Goal: Transaction & Acquisition: Download file/media

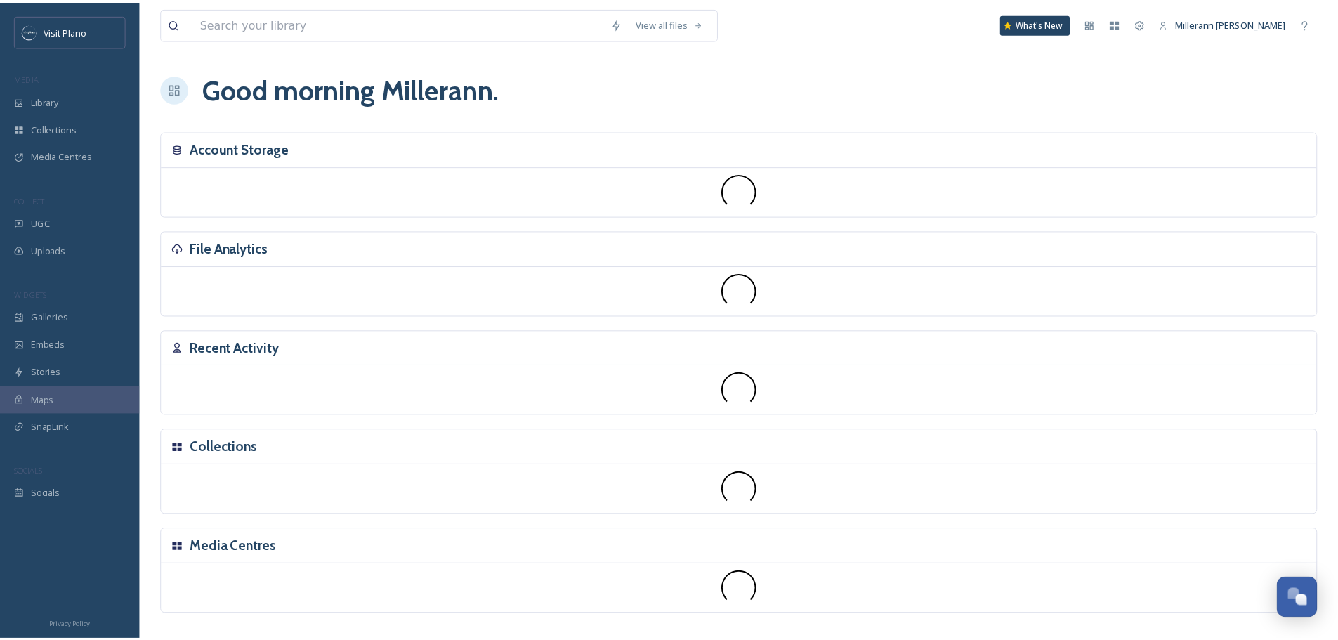
scroll to position [350, 0]
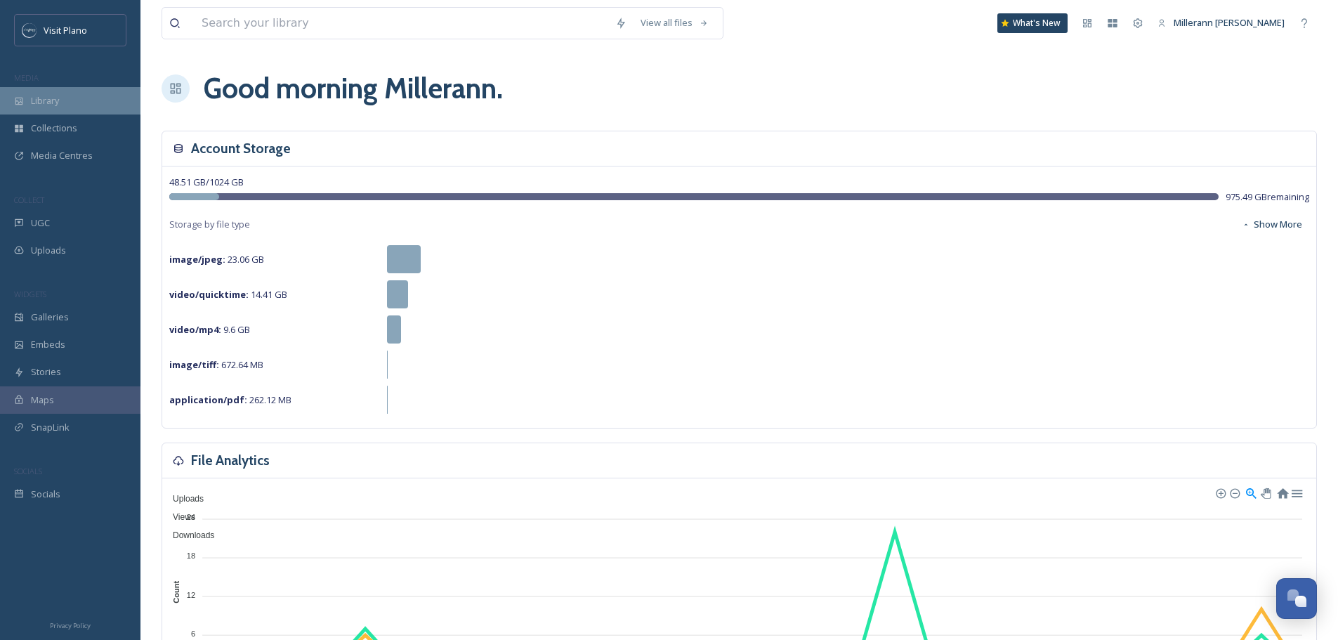
click at [42, 103] on span "Library" at bounding box center [45, 100] width 28 height 13
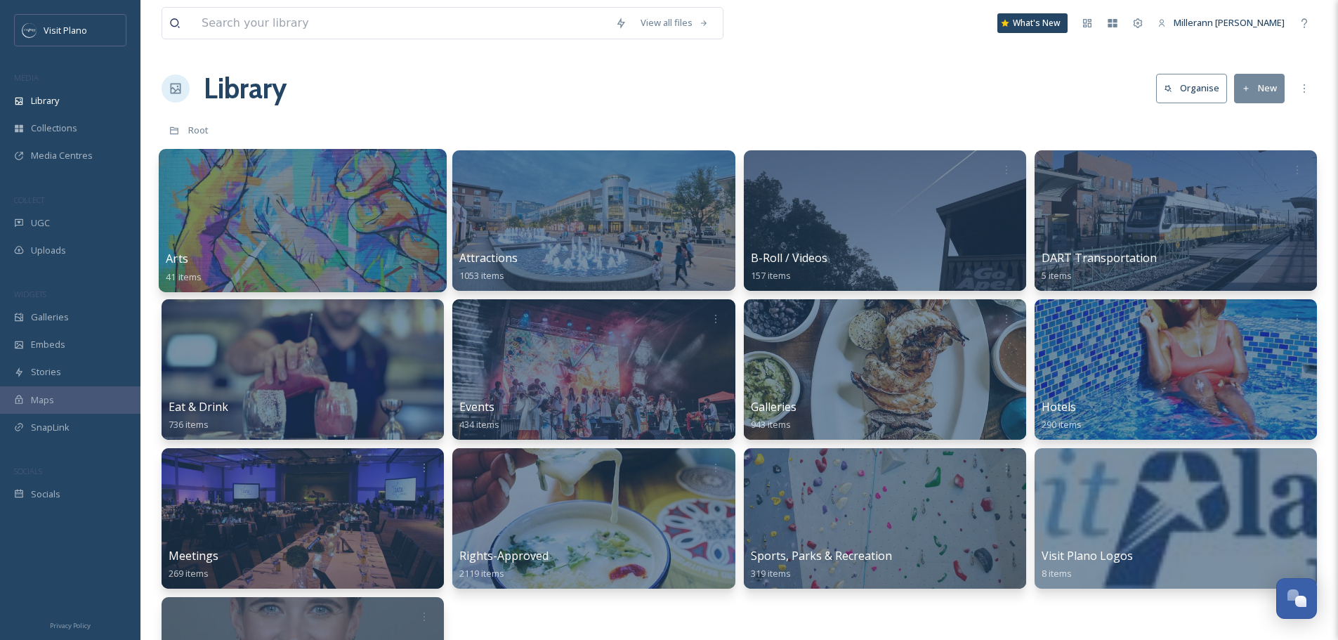
click at [239, 257] on div "Arts 41 items" at bounding box center [303, 267] width 274 height 35
click at [175, 260] on span "Arts" at bounding box center [177, 258] width 22 height 15
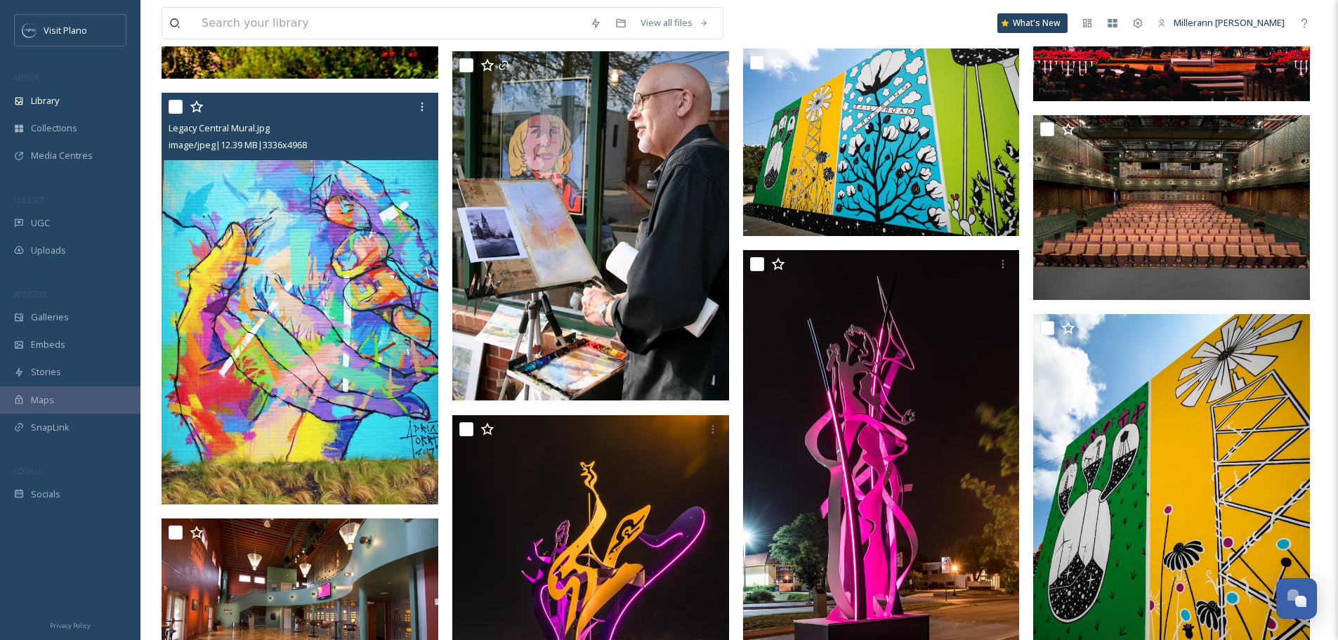
scroll to position [1053, 0]
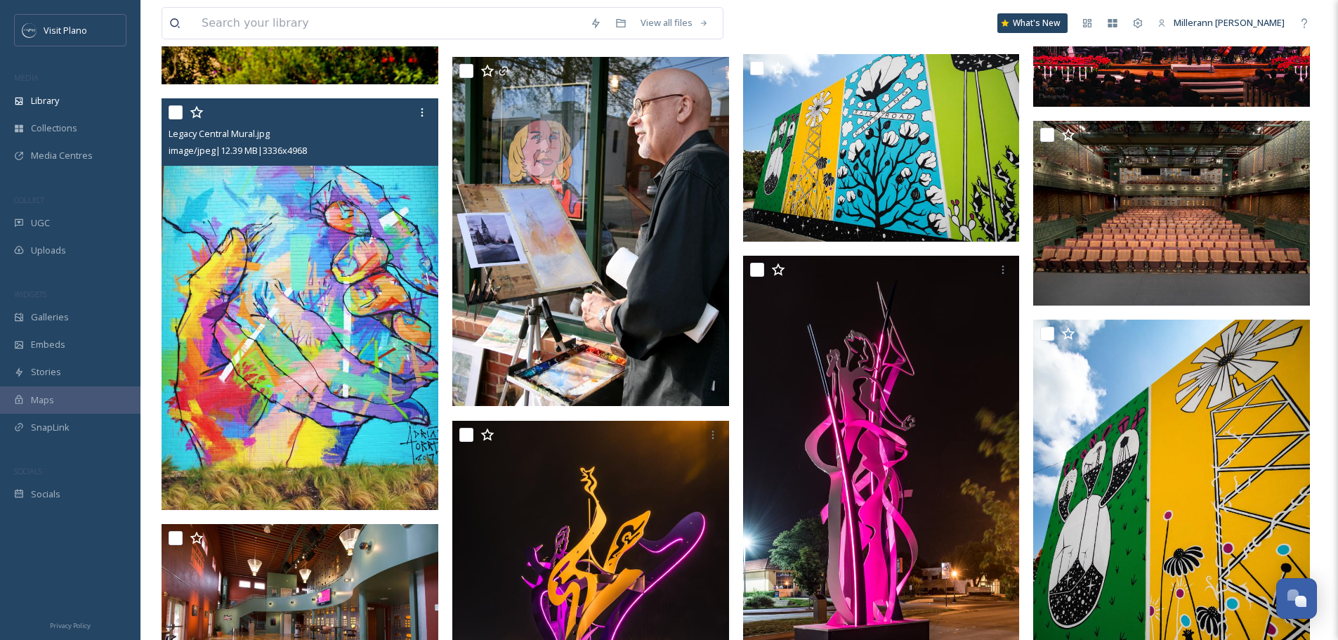
click at [308, 283] on img at bounding box center [300, 304] width 277 height 412
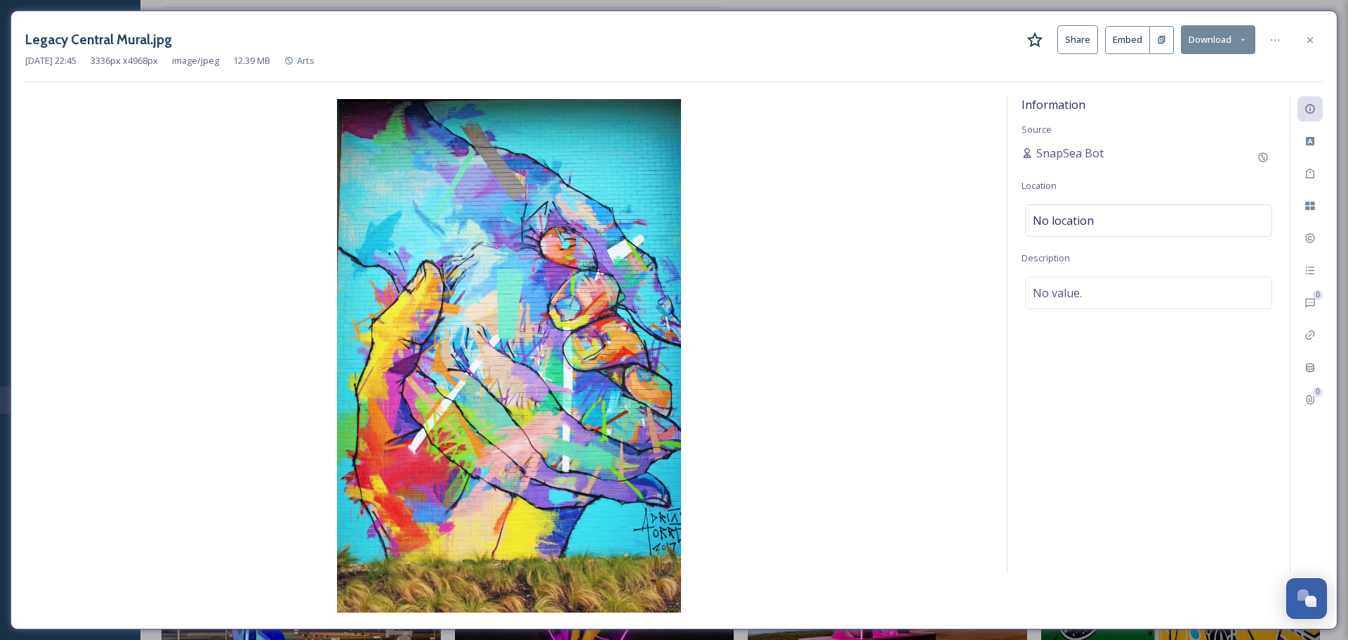
click at [1076, 37] on button "Share" at bounding box center [1078, 39] width 41 height 29
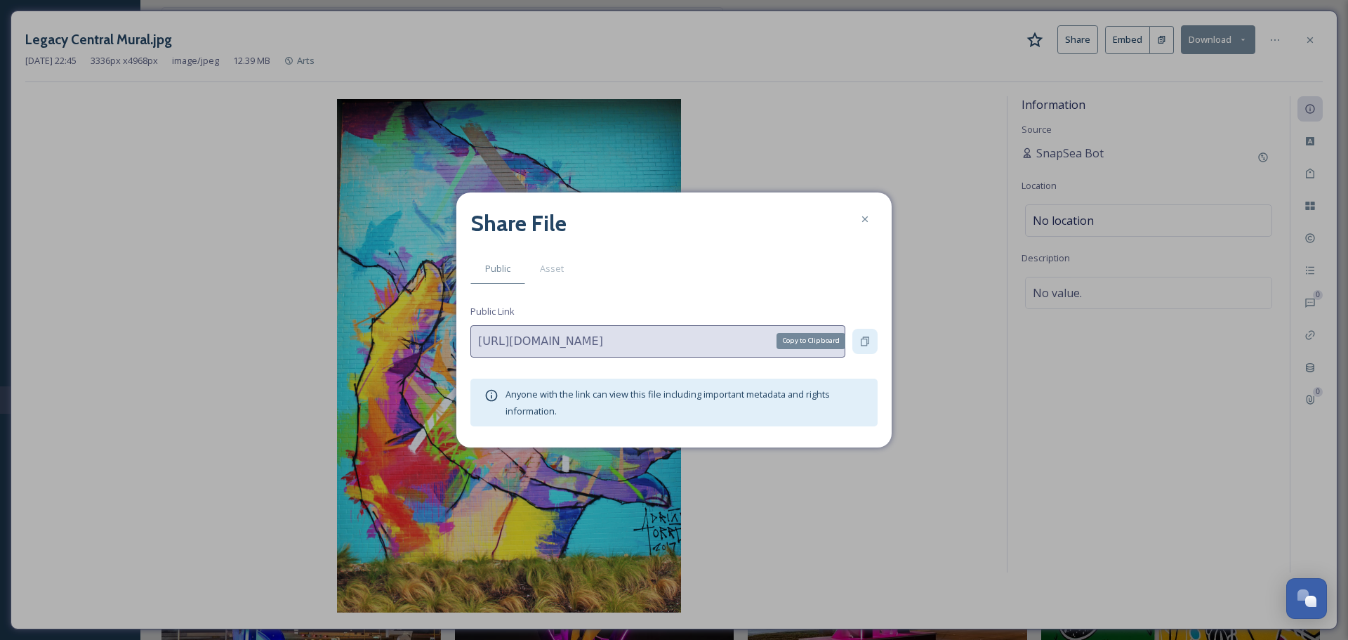
click at [865, 342] on icon at bounding box center [865, 341] width 11 height 11
click at [869, 218] on icon at bounding box center [865, 219] width 11 height 11
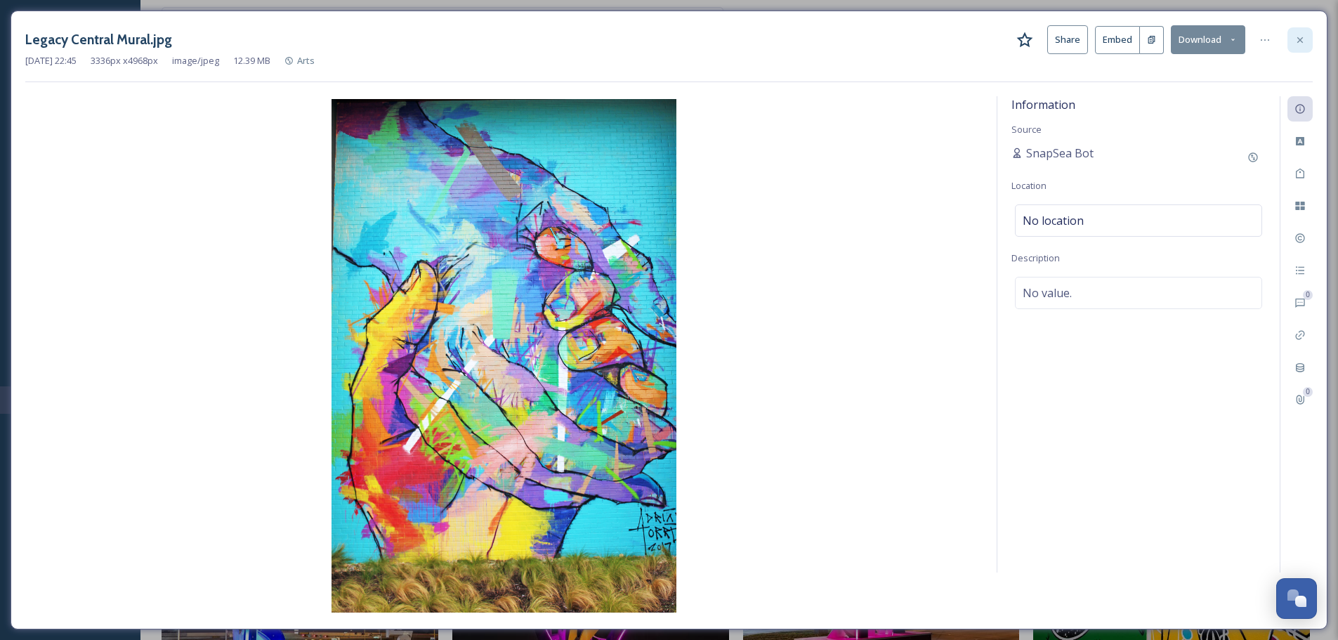
click at [1299, 41] on icon at bounding box center [1299, 39] width 11 height 11
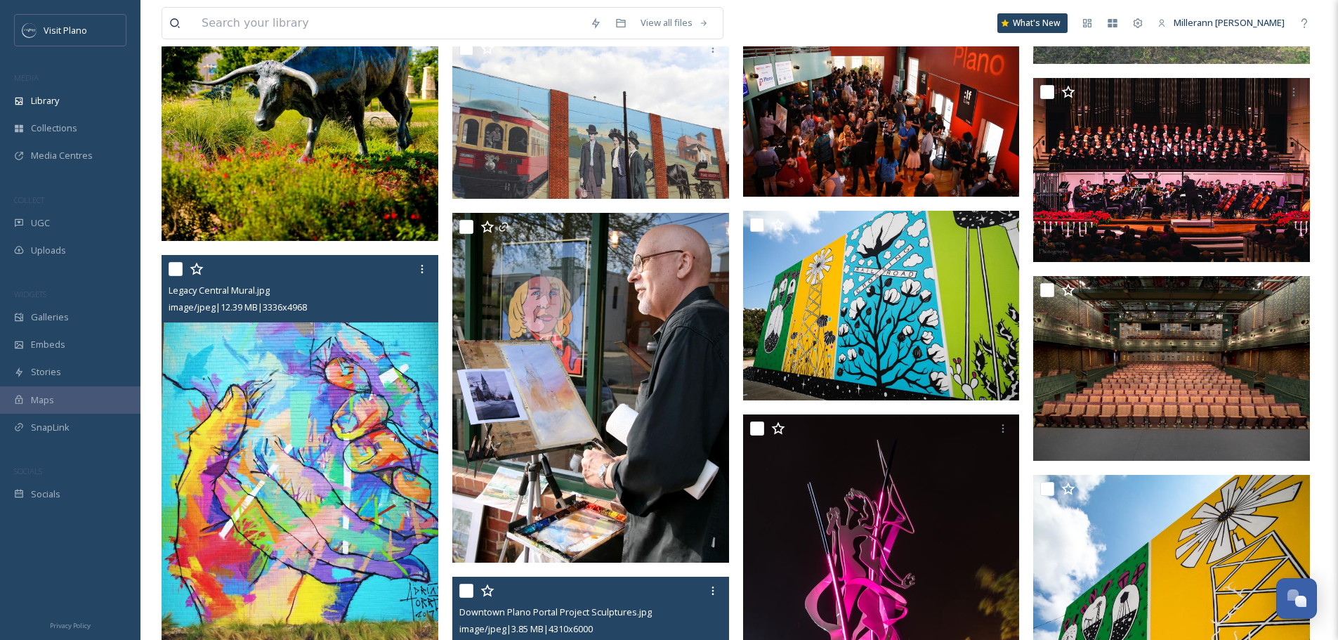
scroll to position [843, 0]
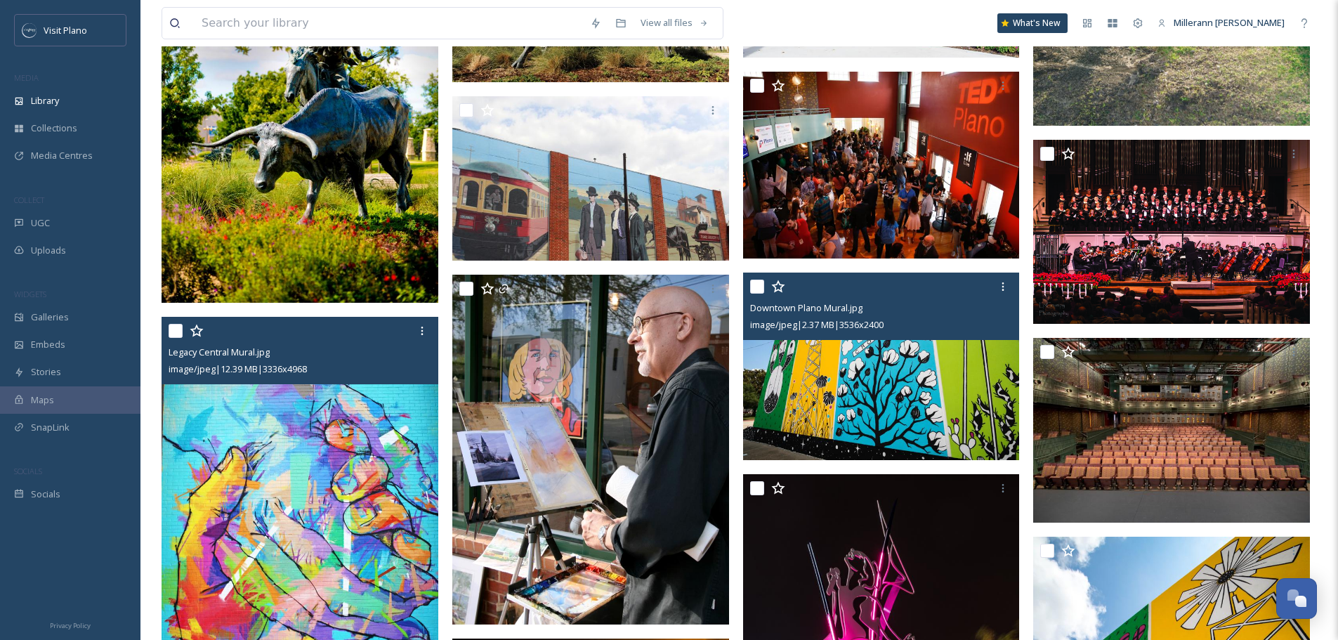
click at [961, 417] on img at bounding box center [881, 367] width 277 height 188
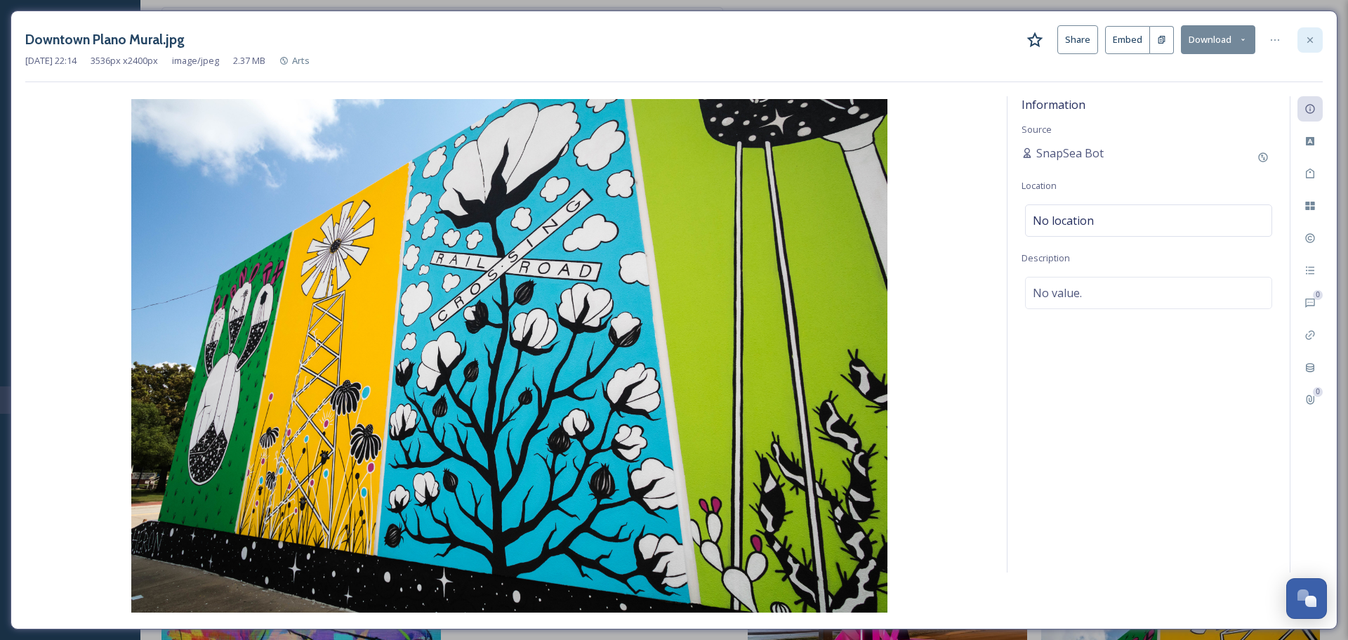
click at [1313, 39] on icon at bounding box center [1310, 39] width 11 height 11
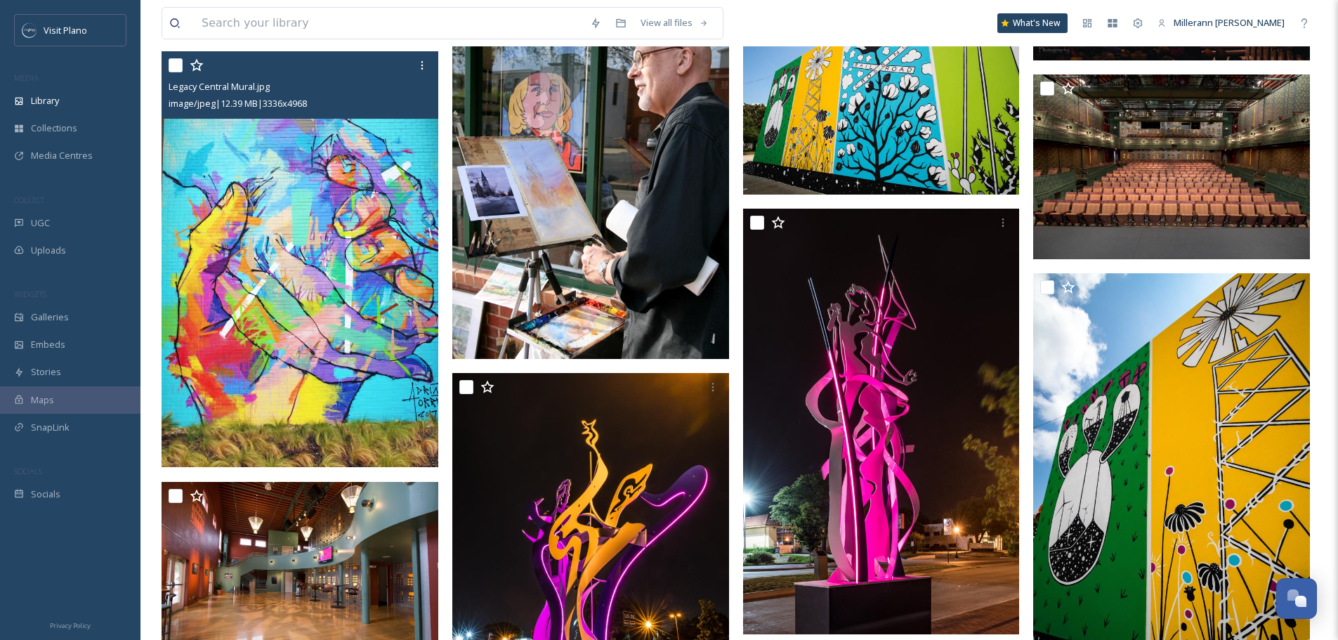
scroll to position [1130, 0]
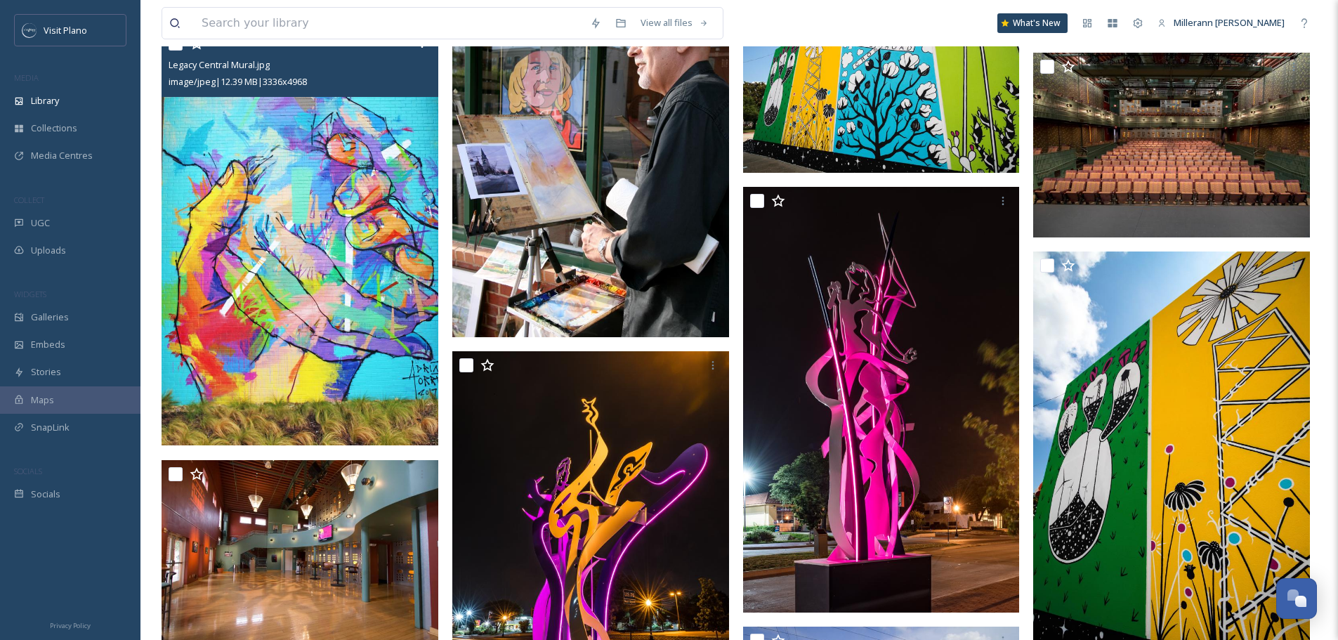
click at [295, 370] on img at bounding box center [302, 237] width 280 height 416
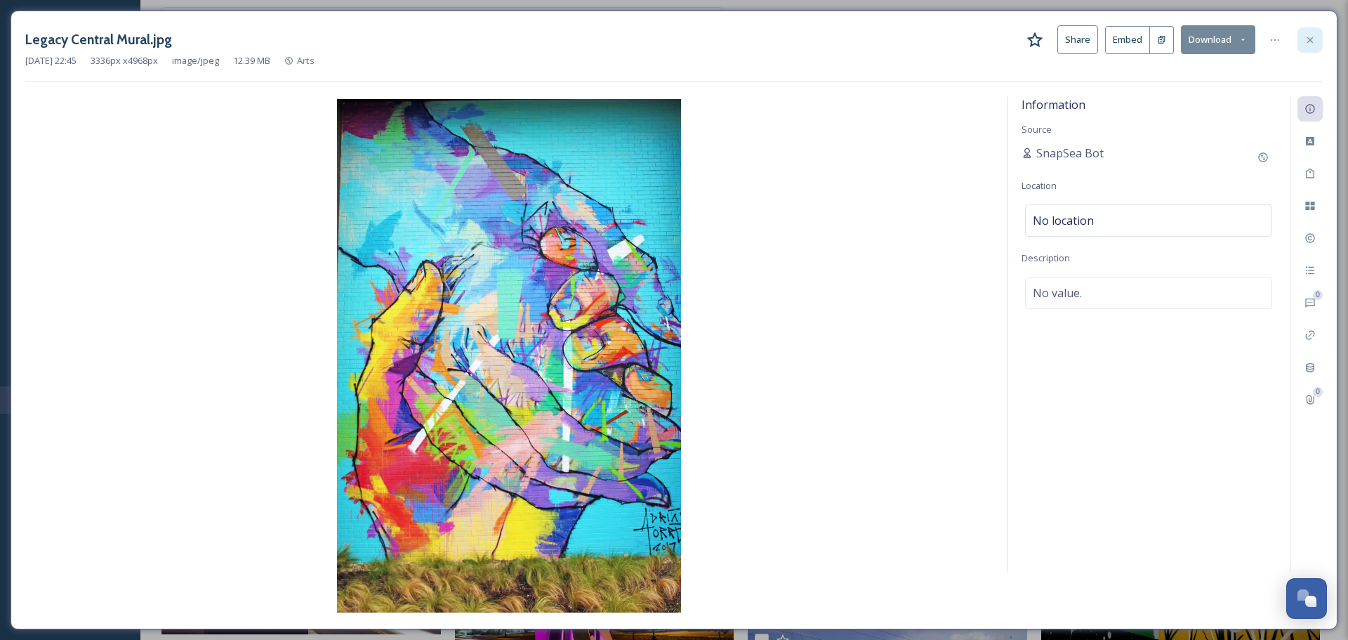
click at [1315, 41] on icon at bounding box center [1310, 39] width 11 height 11
